Goal: Information Seeking & Learning: Learn about a topic

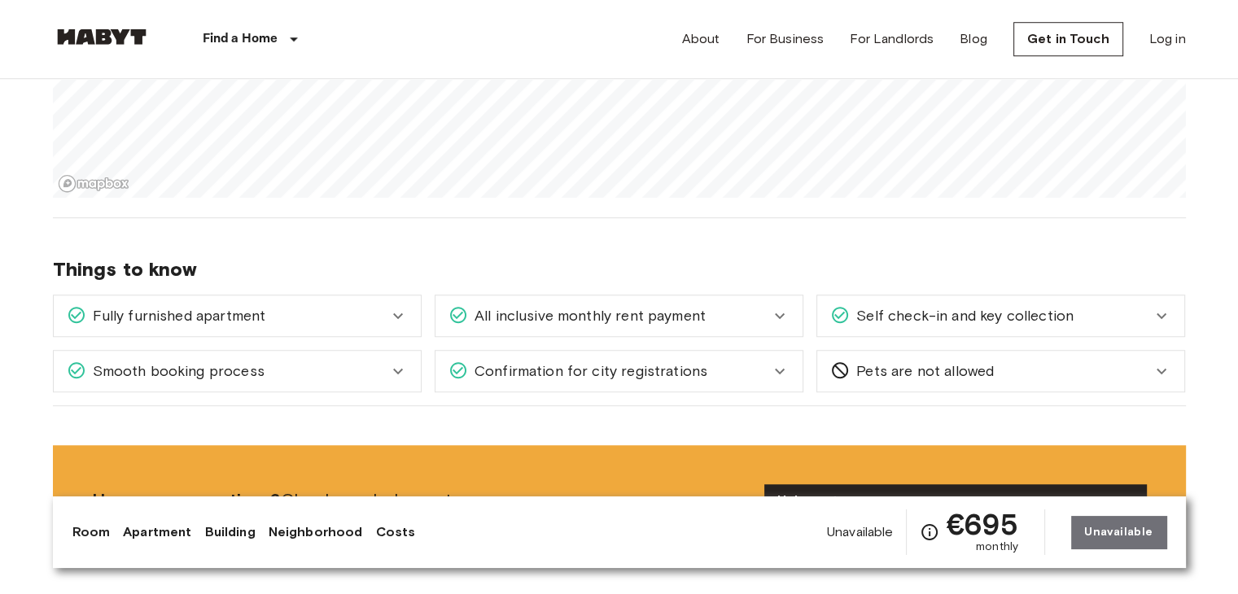
scroll to position [1384, 0]
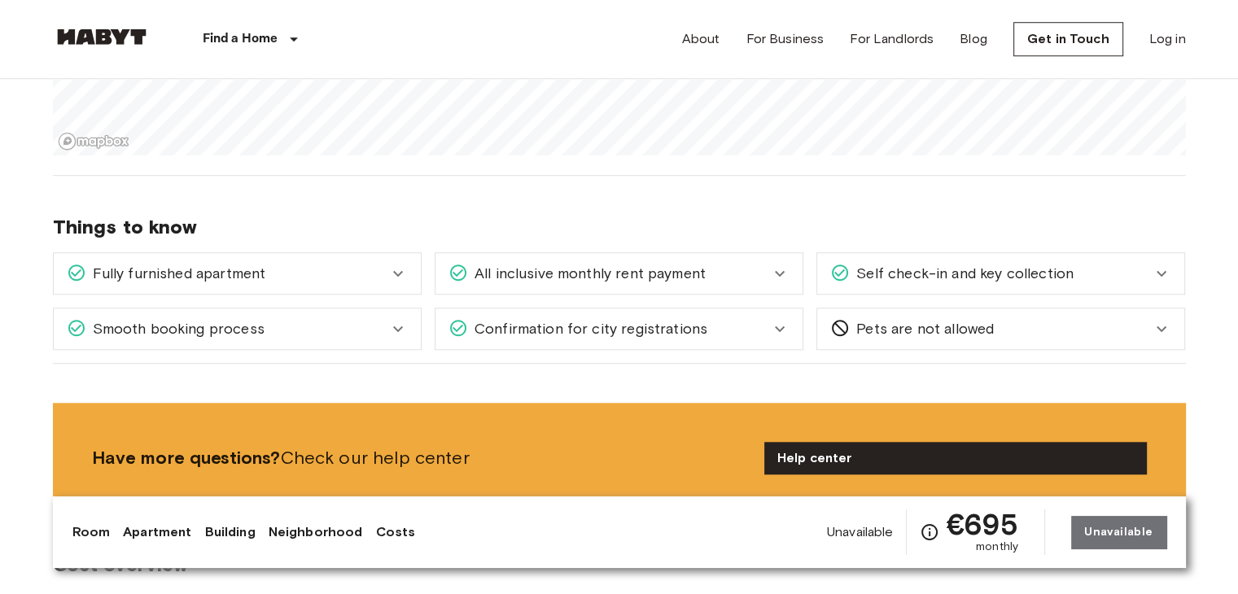
click at [393, 271] on icon at bounding box center [398, 274] width 20 height 20
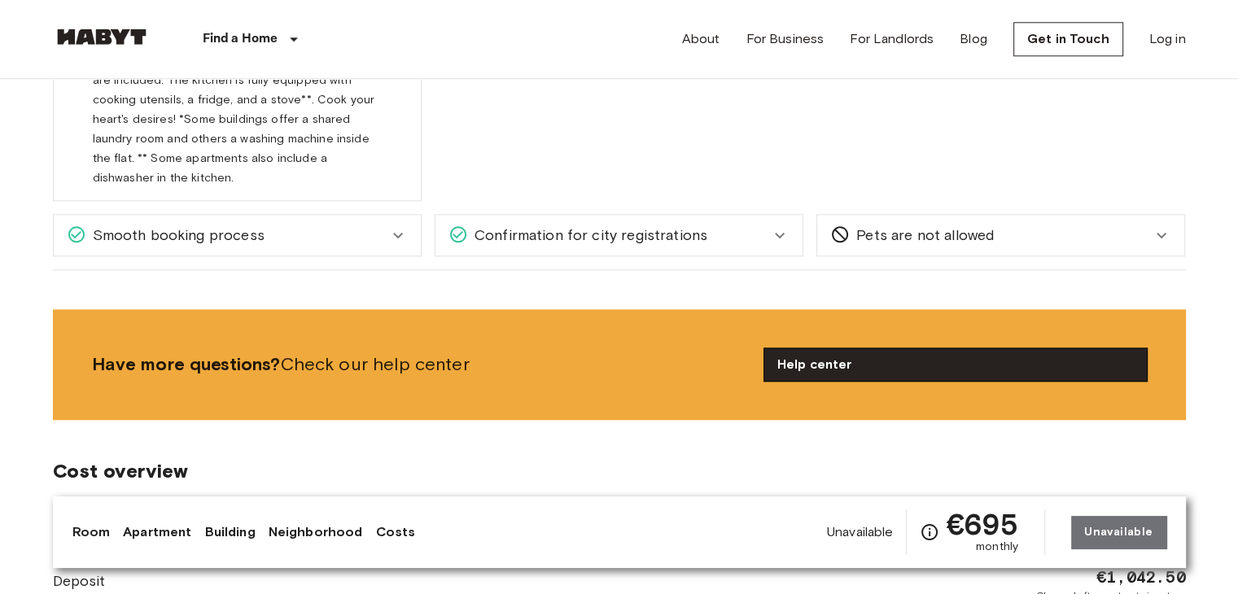
scroll to position [1709, 0]
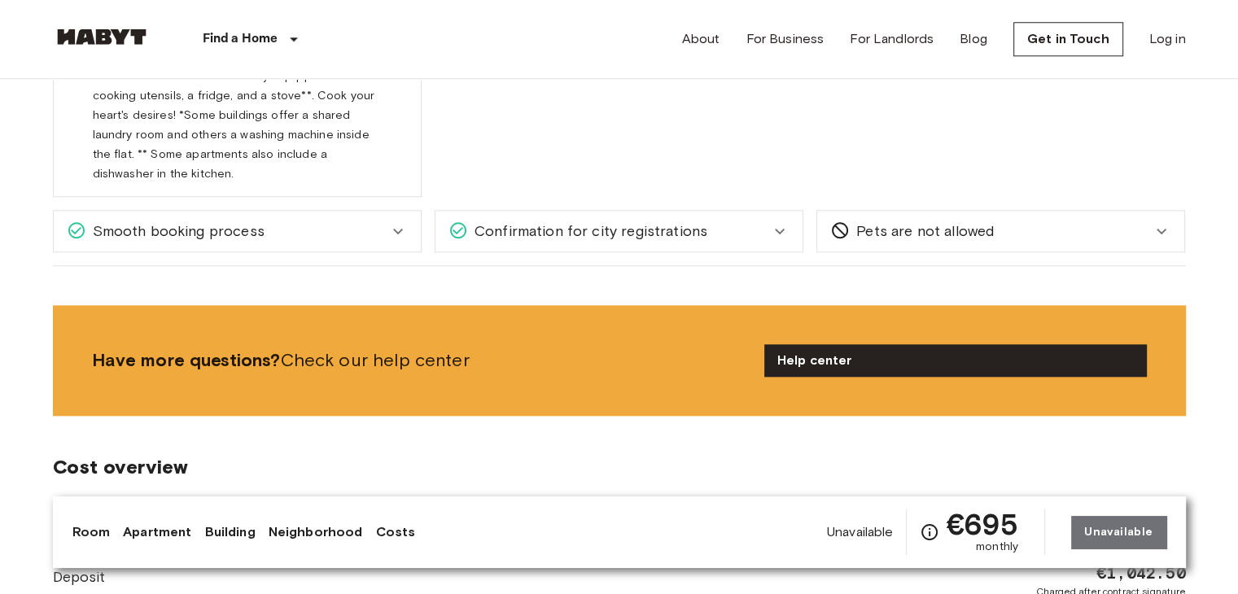
click at [791, 211] on div "Confirmation for city registrations" at bounding box center [618, 231] width 367 height 41
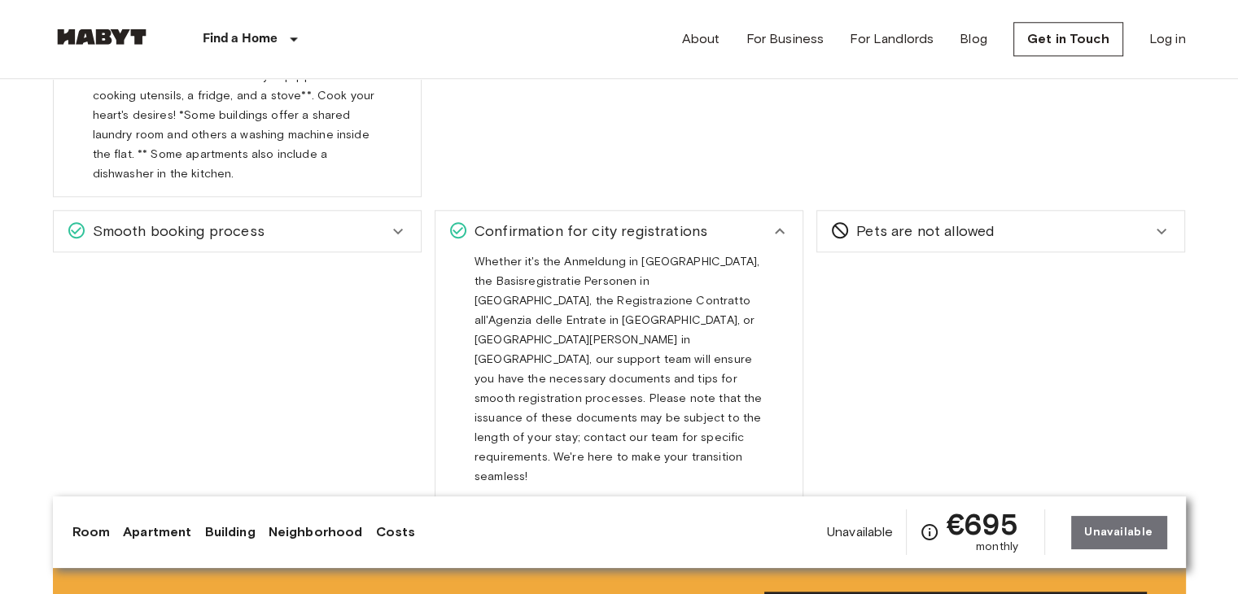
click at [404, 221] on icon at bounding box center [398, 231] width 20 height 20
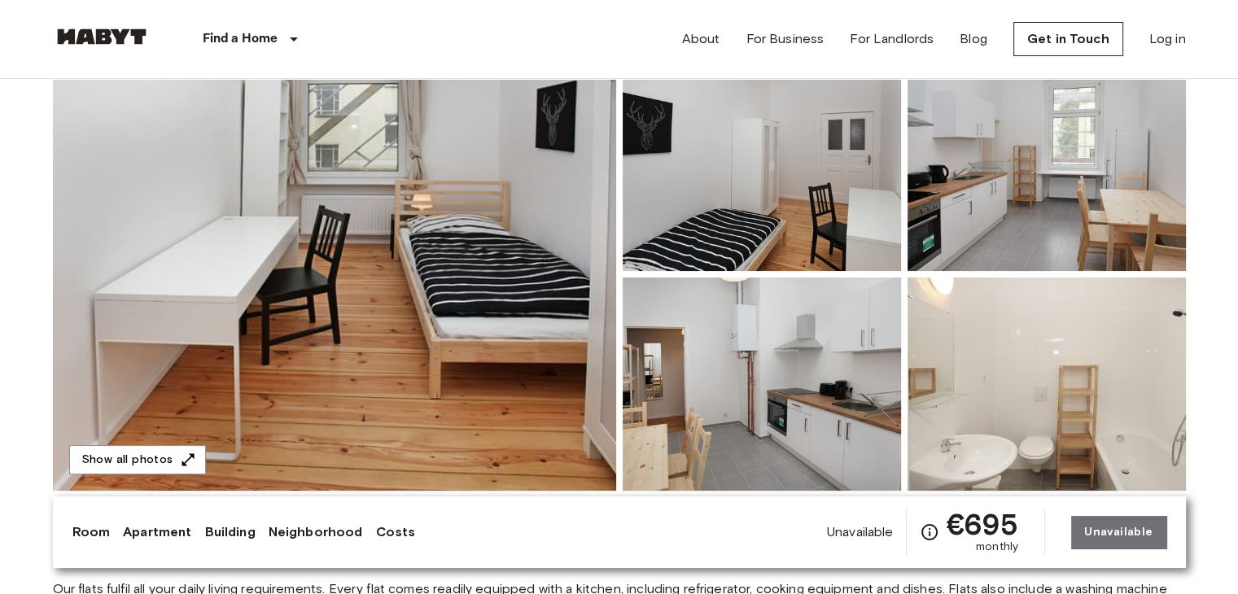
scroll to position [224, 0]
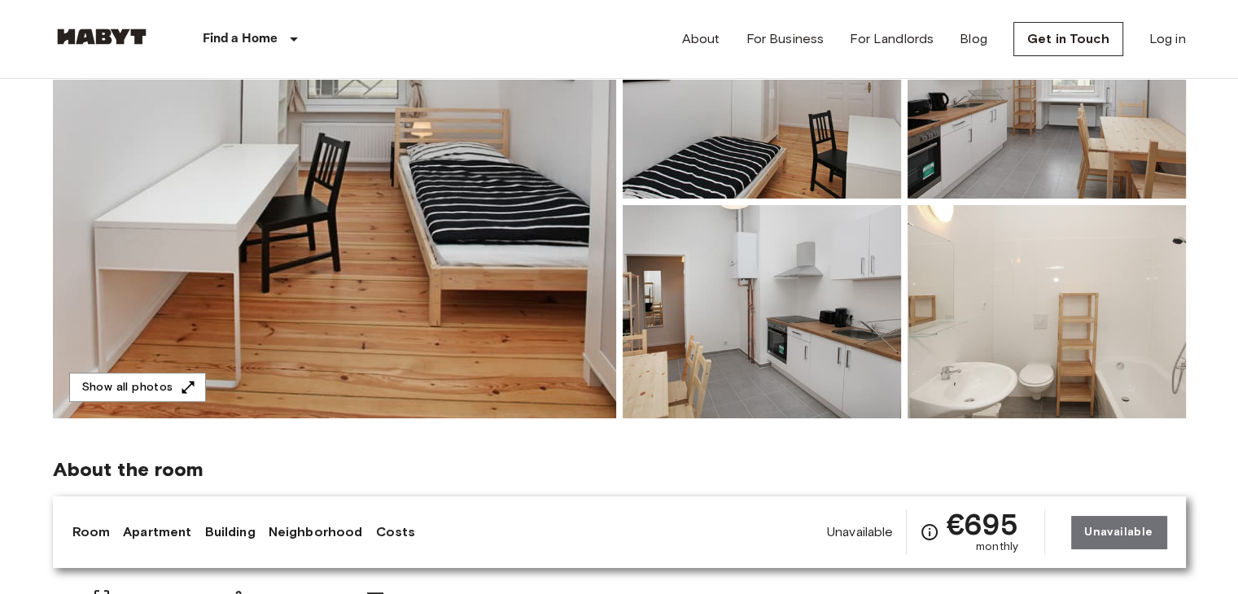
click at [531, 270] on img at bounding box center [334, 201] width 563 height 433
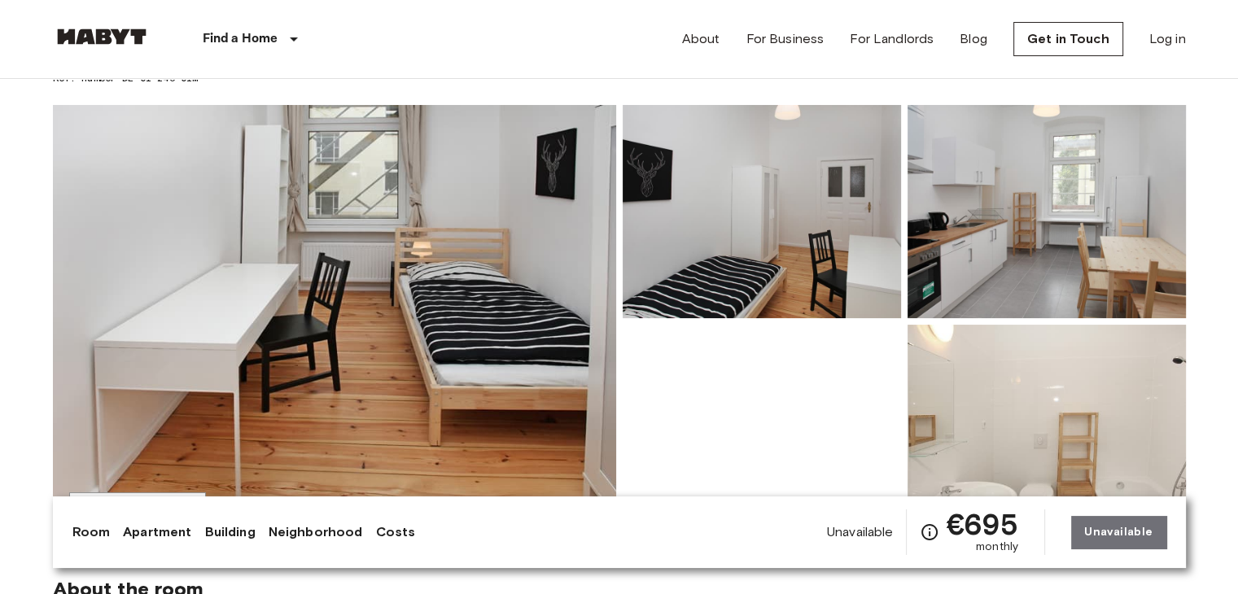
scroll to position [0, 0]
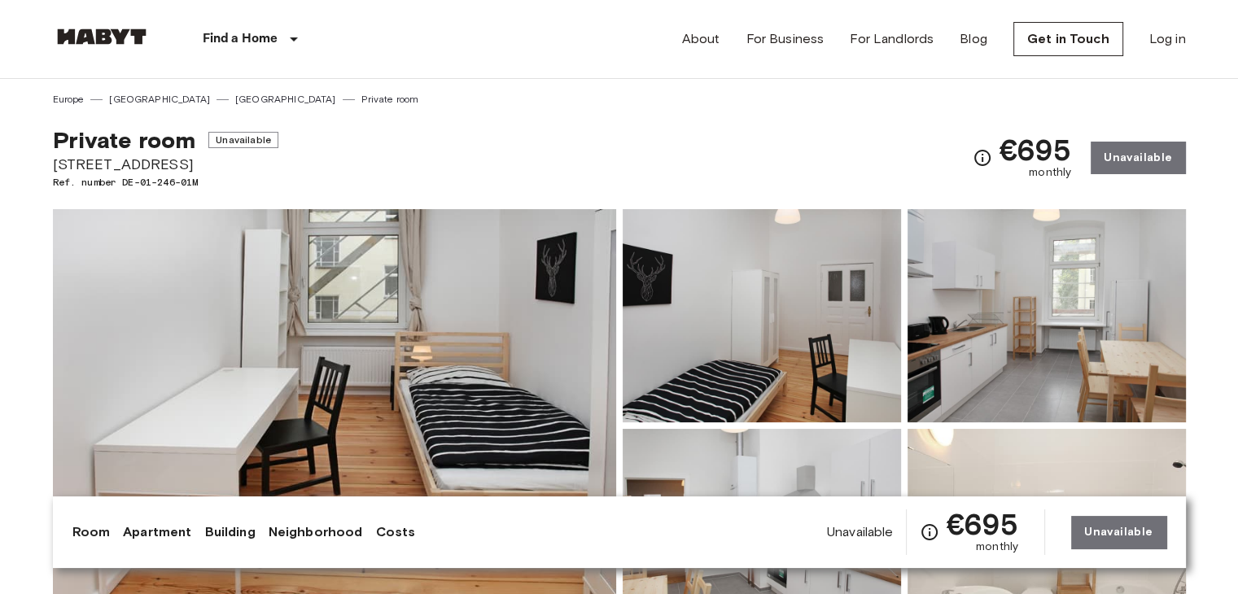
drag, startPoint x: 50, startPoint y: 161, endPoint x: 195, endPoint y: 166, distance: 145.8
copy span "[STREET_ADDRESS]"
